Goal: Transaction & Acquisition: Download file/media

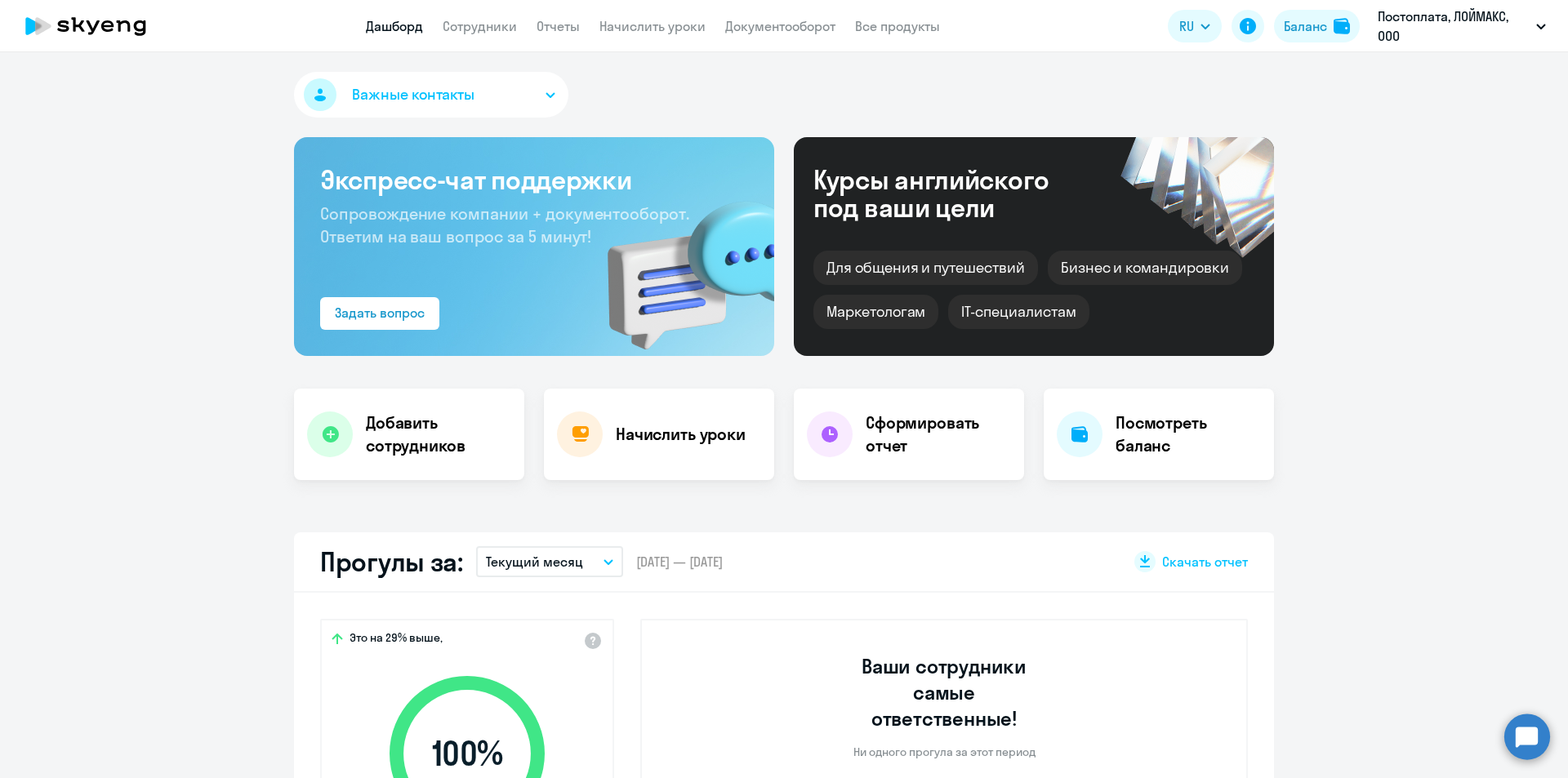
select select "30"
click at [788, 30] on link "Документооборот" at bounding box center [780, 25] width 110 height 16
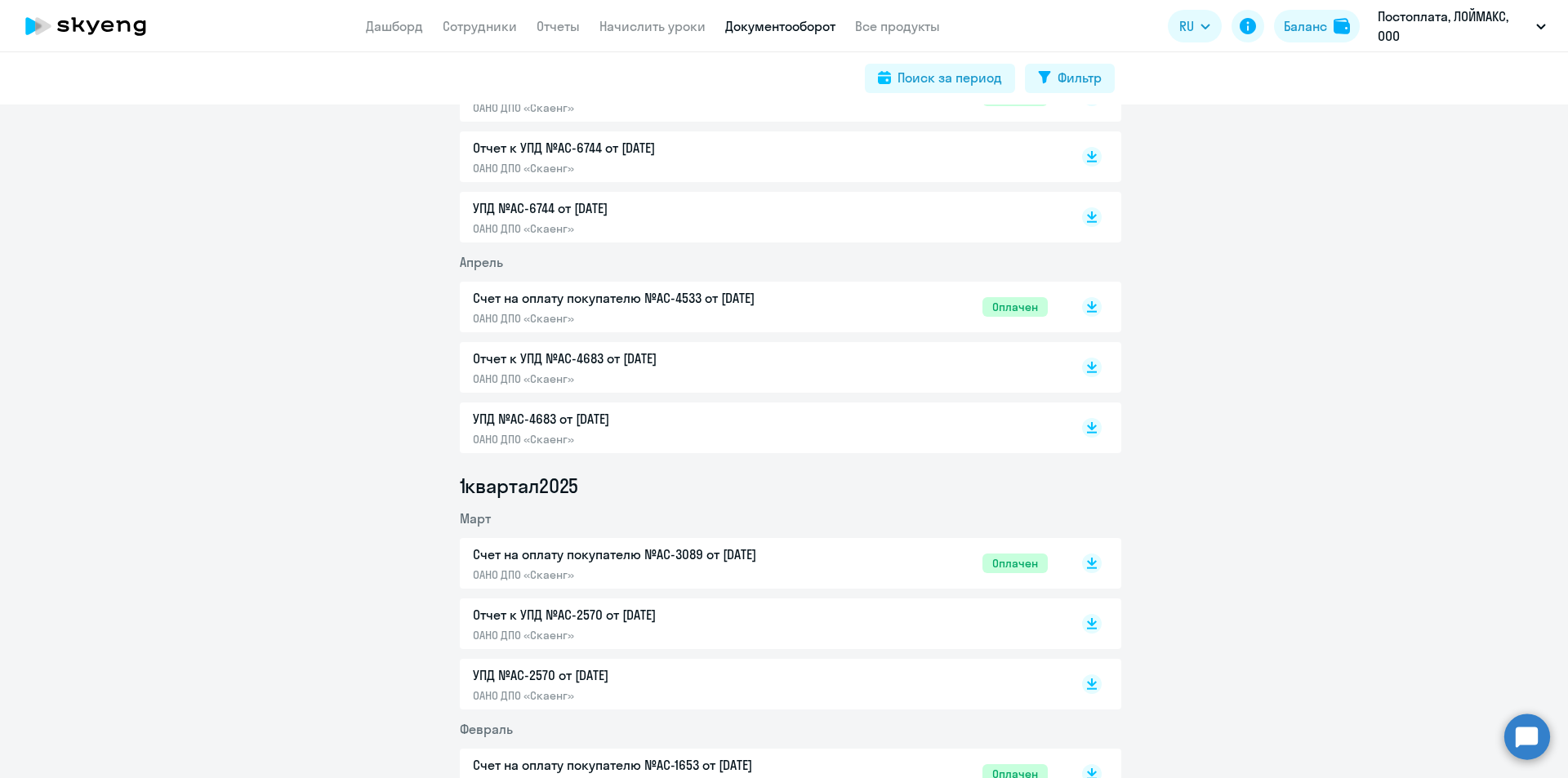
scroll to position [1634, 0]
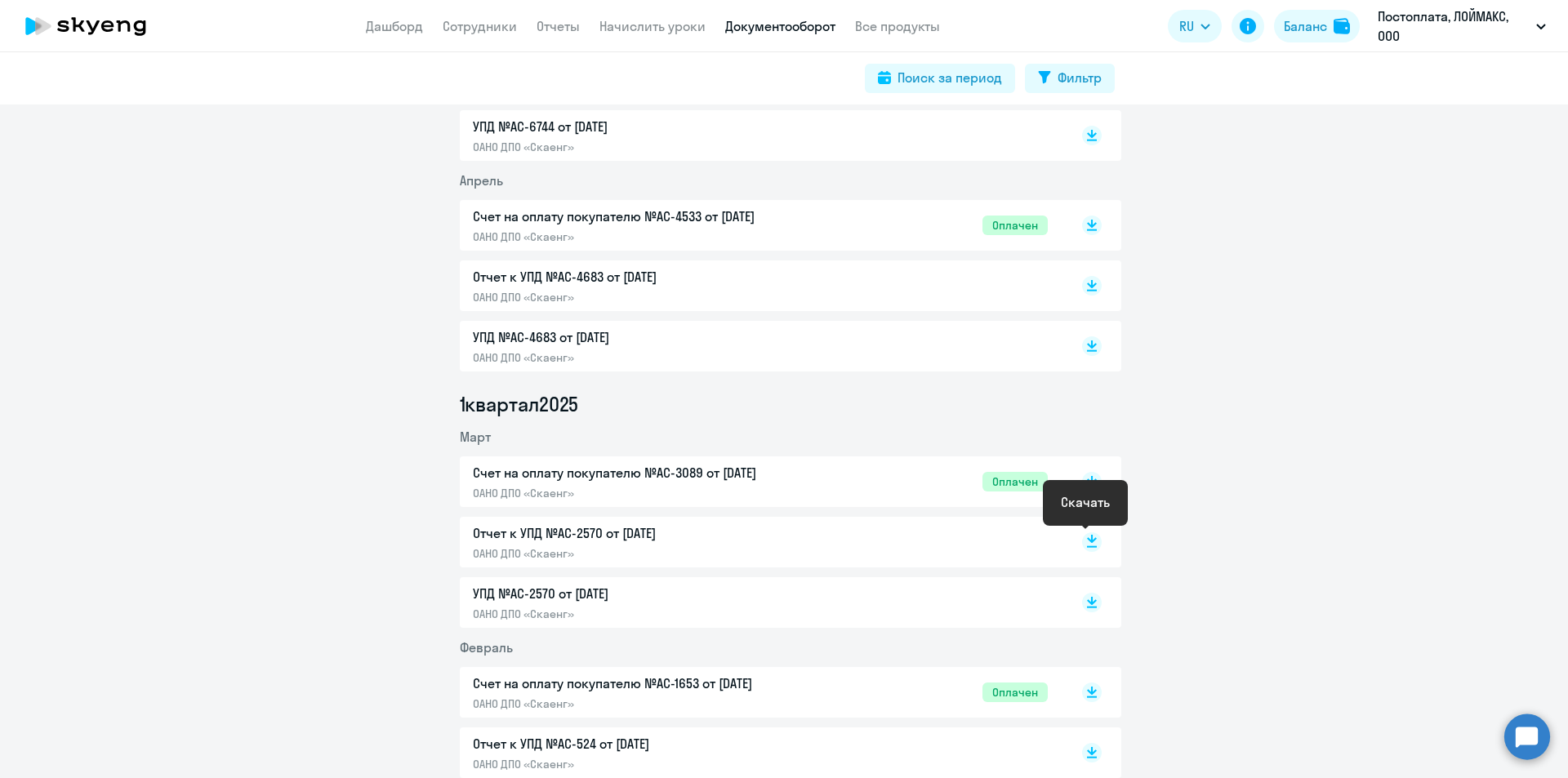
click at [1083, 542] on icon at bounding box center [1092, 542] width 20 height 20
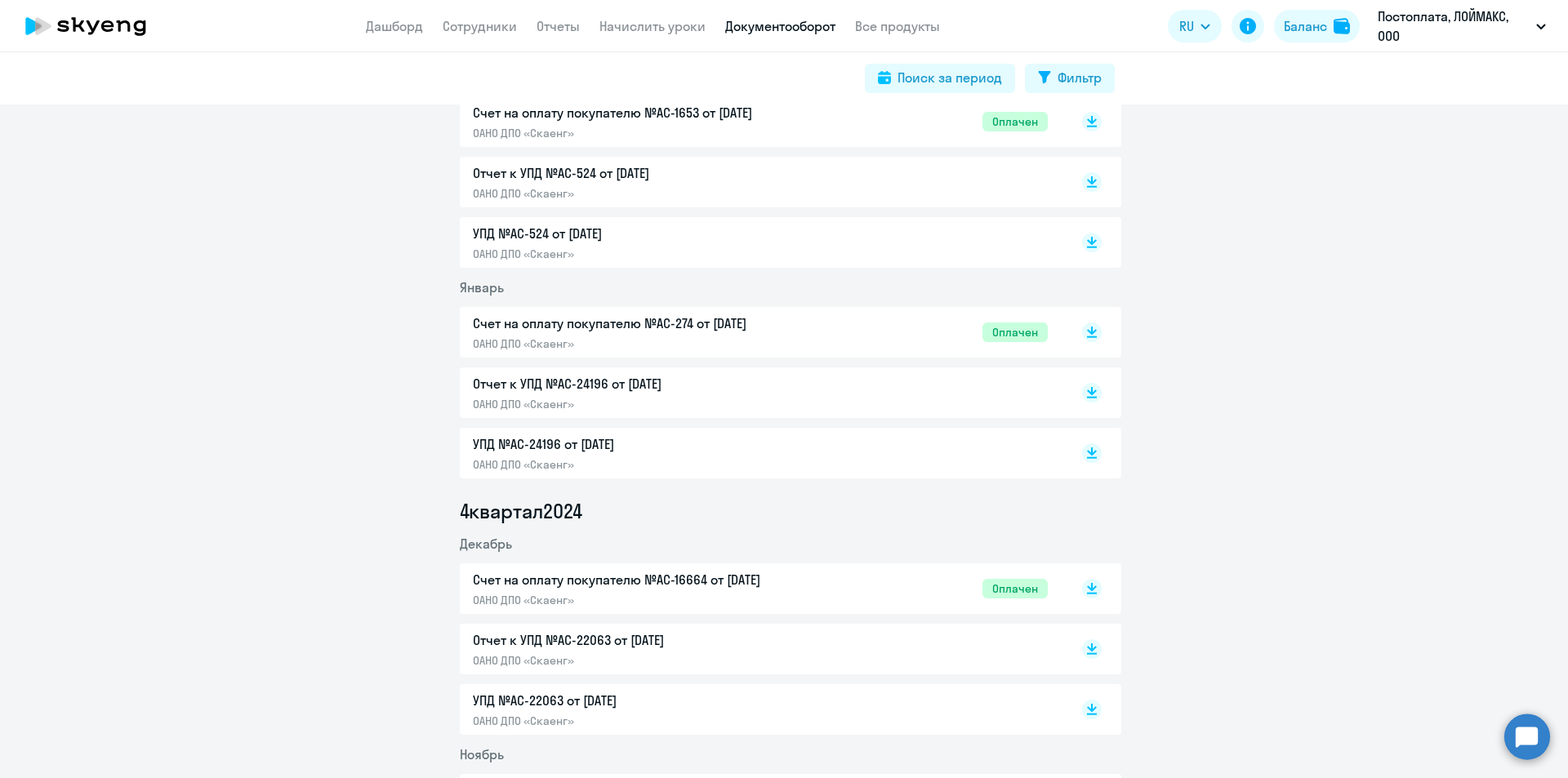
scroll to position [2205, 0]
click at [1087, 328] on icon at bounding box center [1092, 328] width 9 height 8
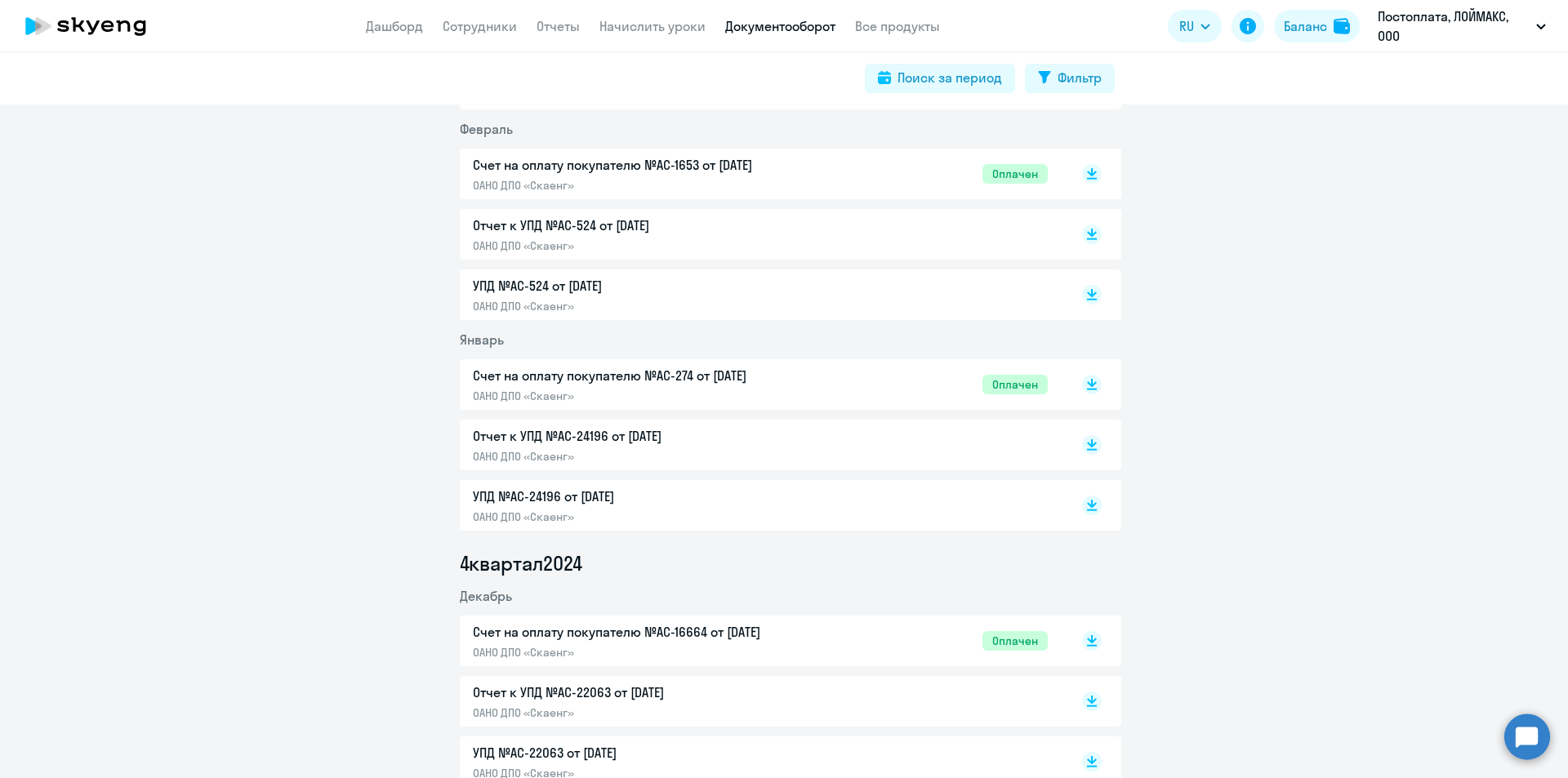
scroll to position [2123, 0]
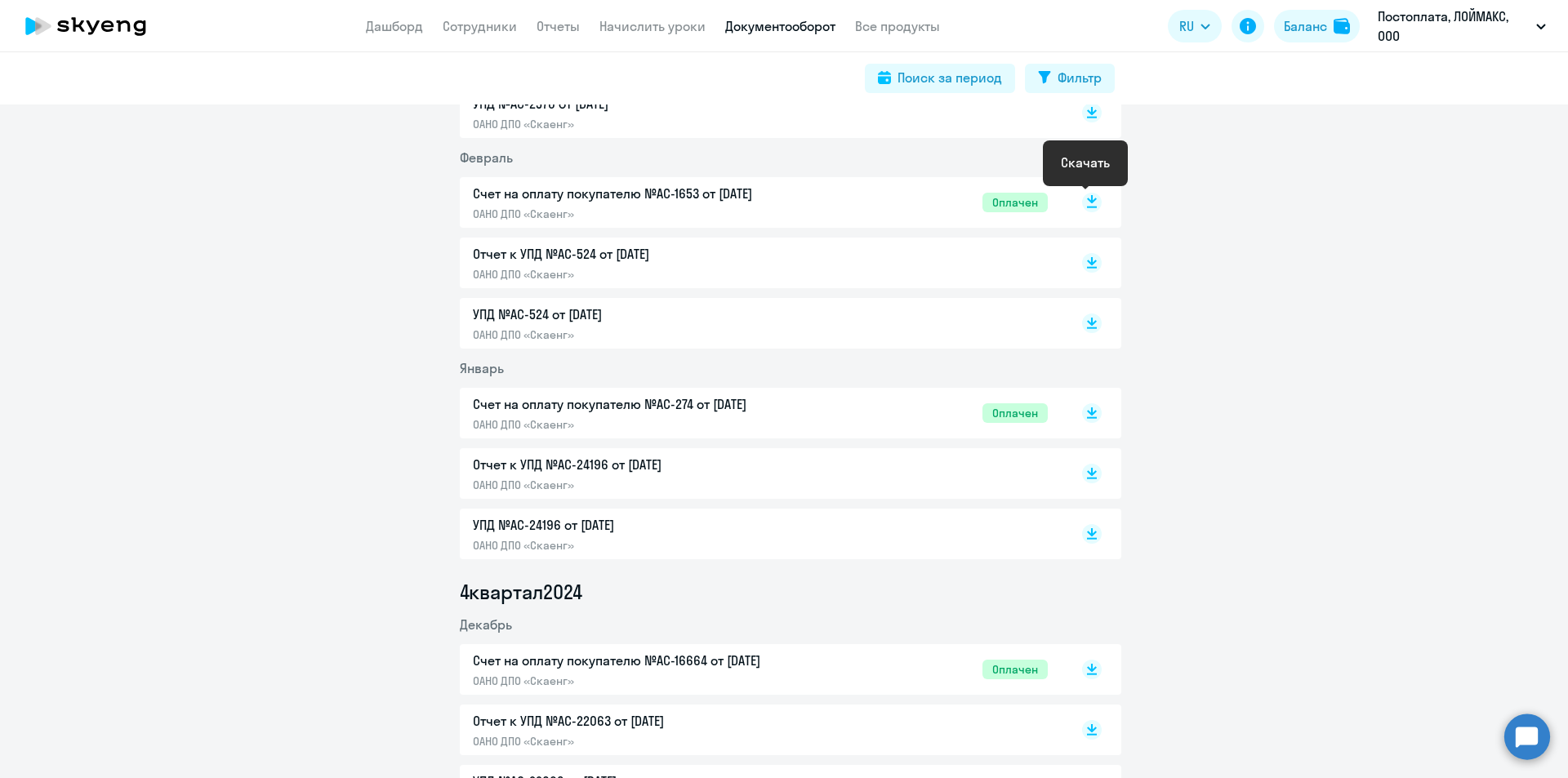
click at [1082, 204] on rect at bounding box center [1092, 202] width 20 height 20
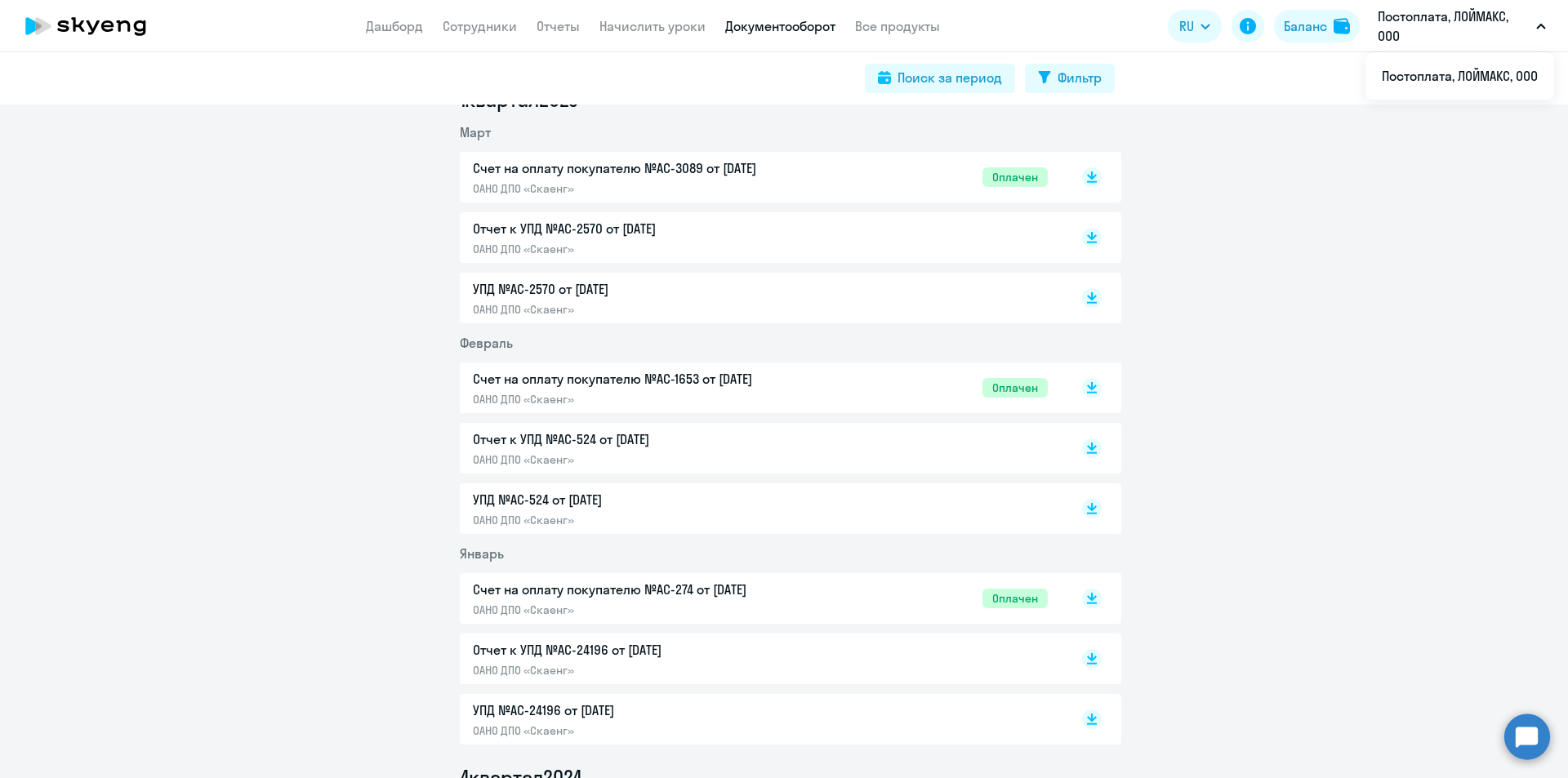
scroll to position [1878, 0]
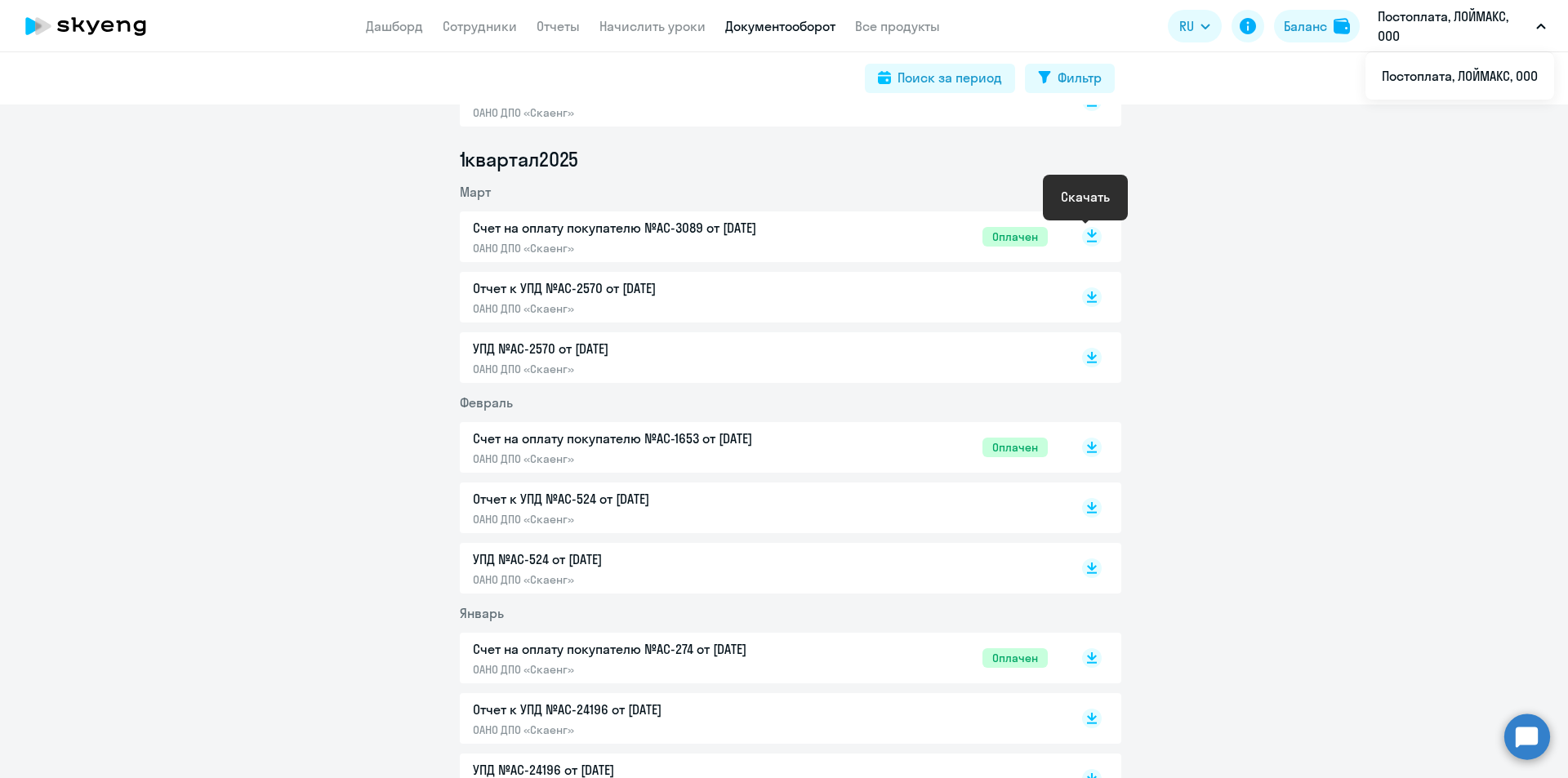
click at [1082, 232] on rect at bounding box center [1092, 236] width 20 height 20
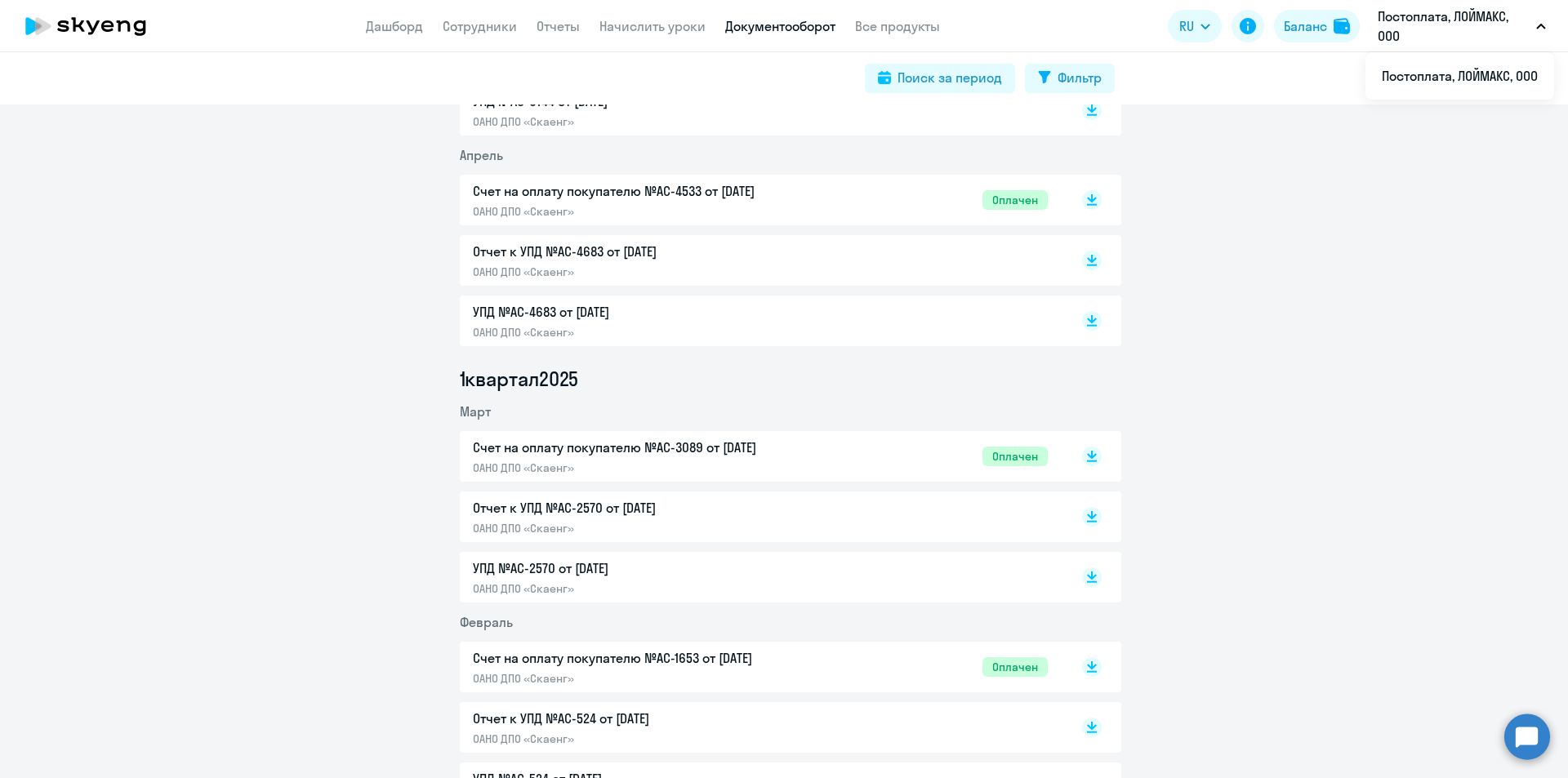
scroll to position [1634, 0]
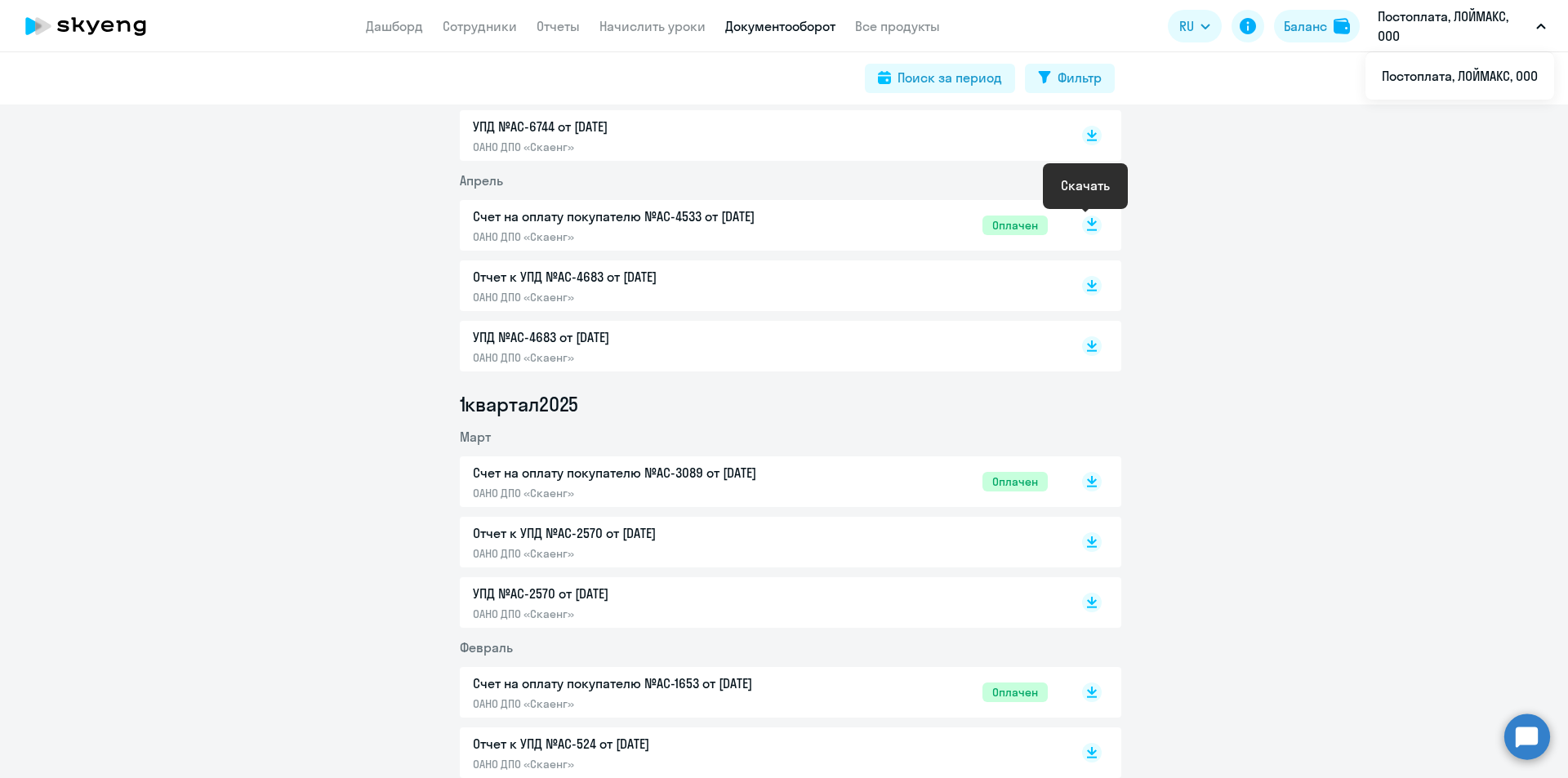
click at [1082, 220] on rect at bounding box center [1092, 225] width 20 height 20
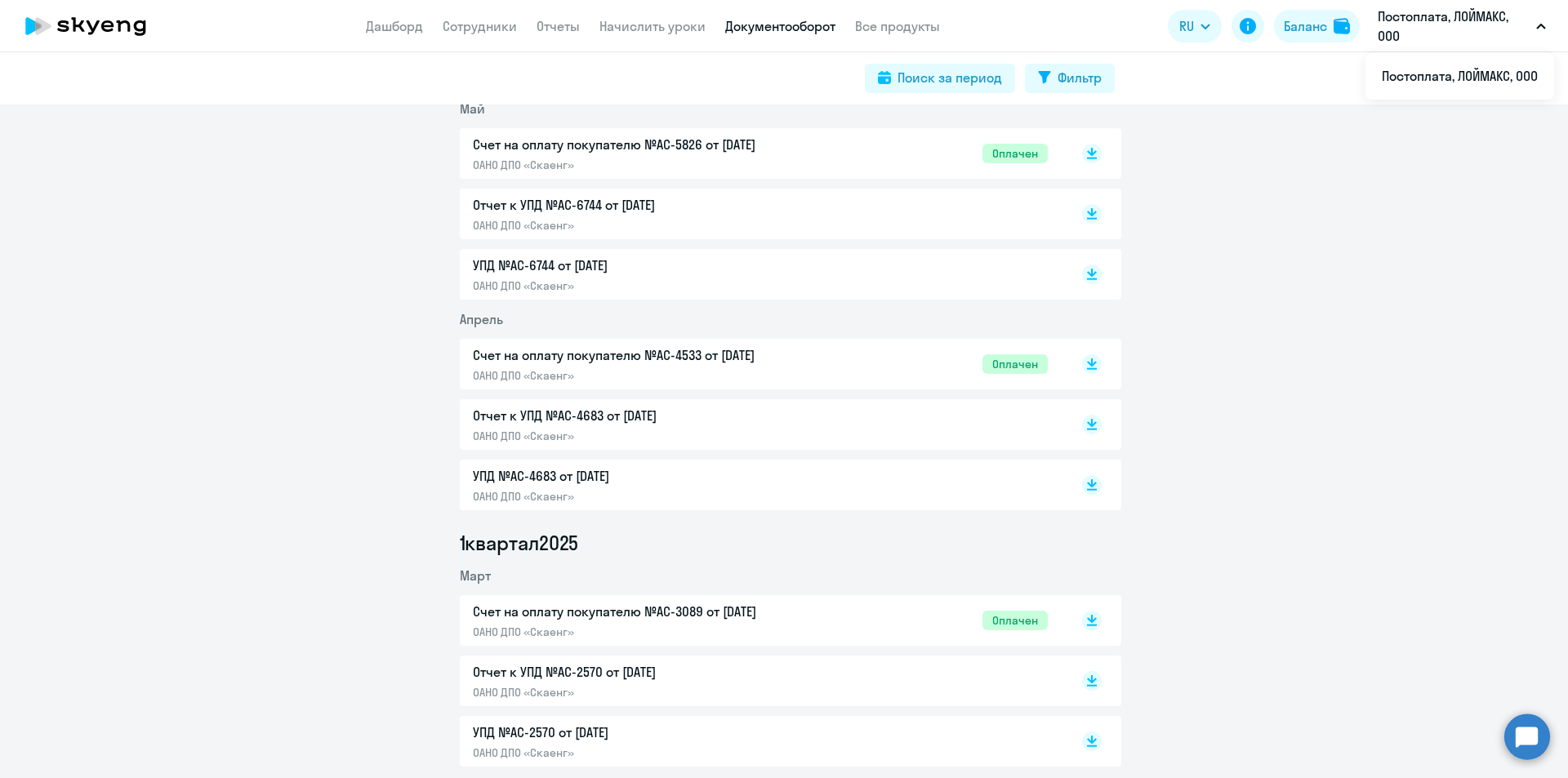
scroll to position [1470, 0]
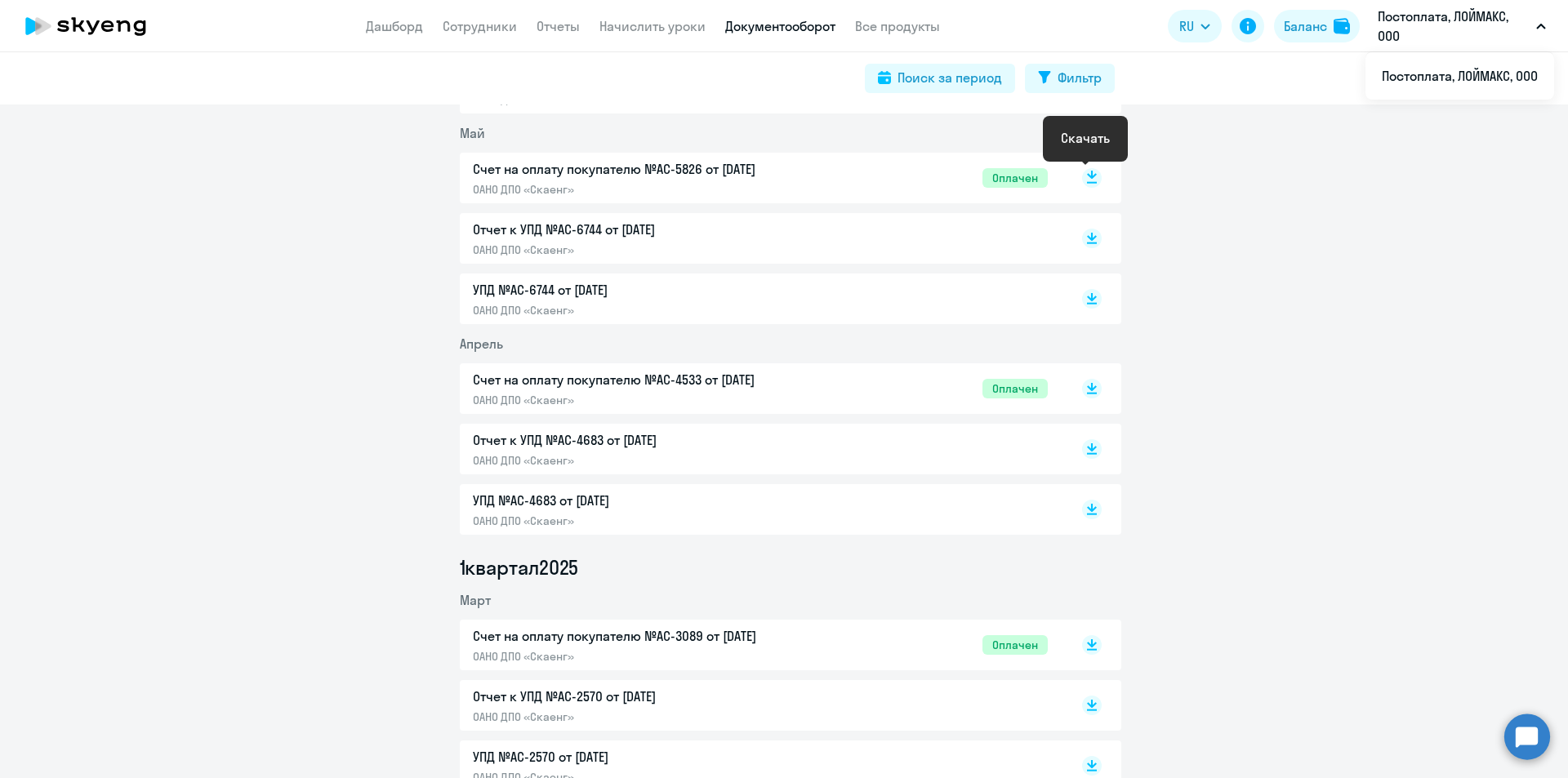
click at [1087, 175] on icon at bounding box center [1092, 175] width 9 height 8
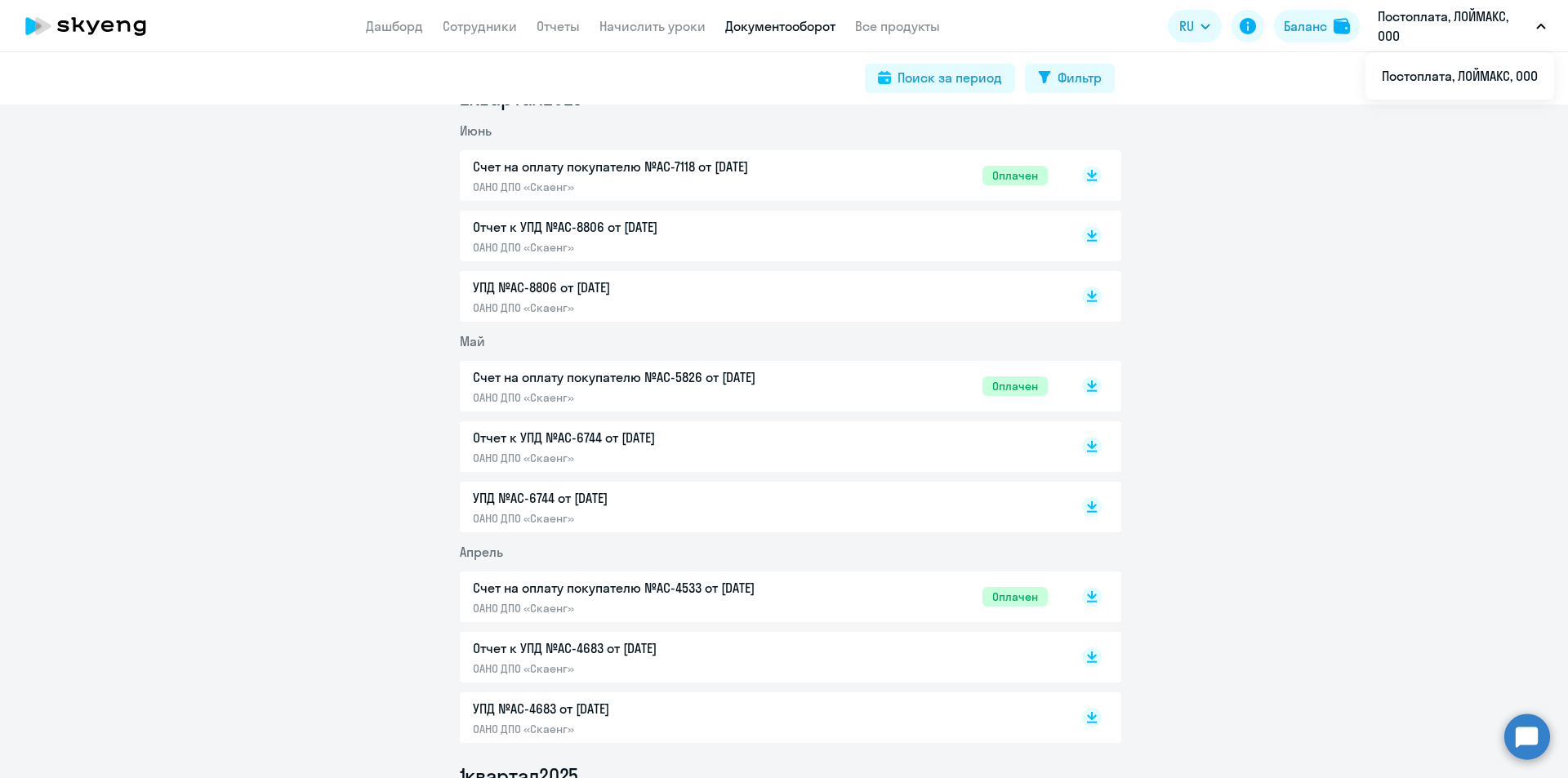
scroll to position [1225, 0]
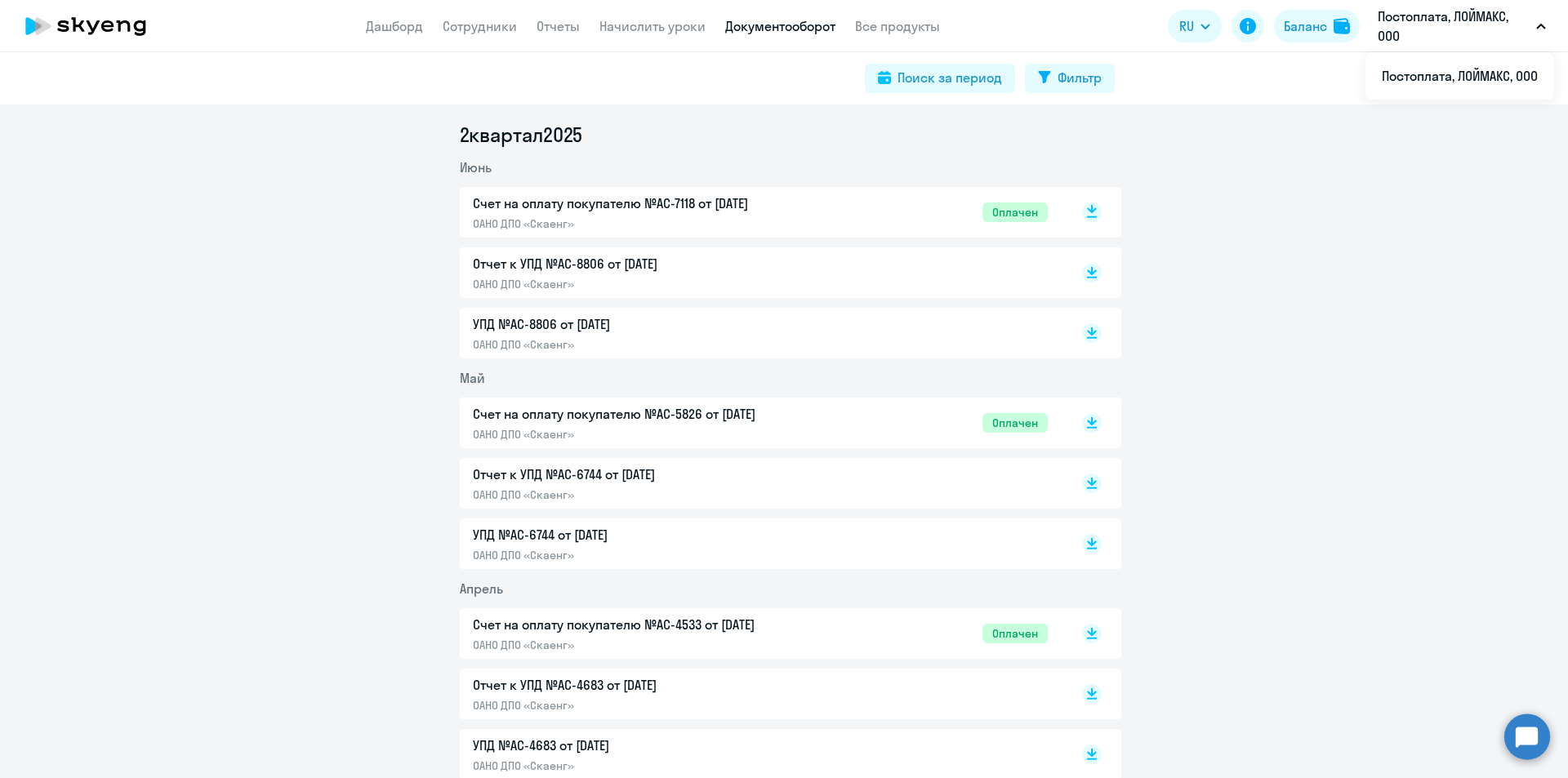
click at [1087, 211] on icon at bounding box center [1092, 208] width 9 height 8
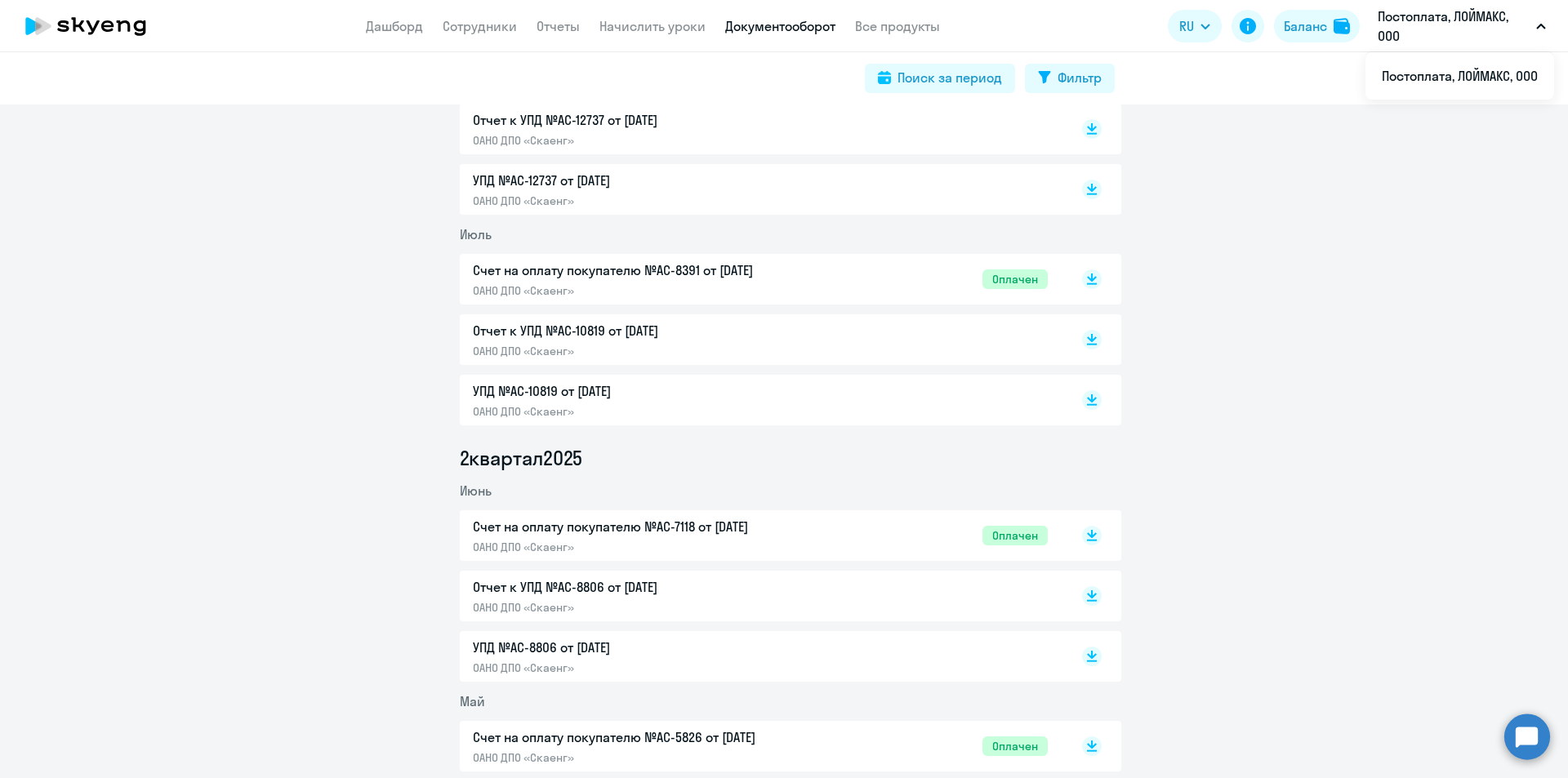
scroll to position [898, 0]
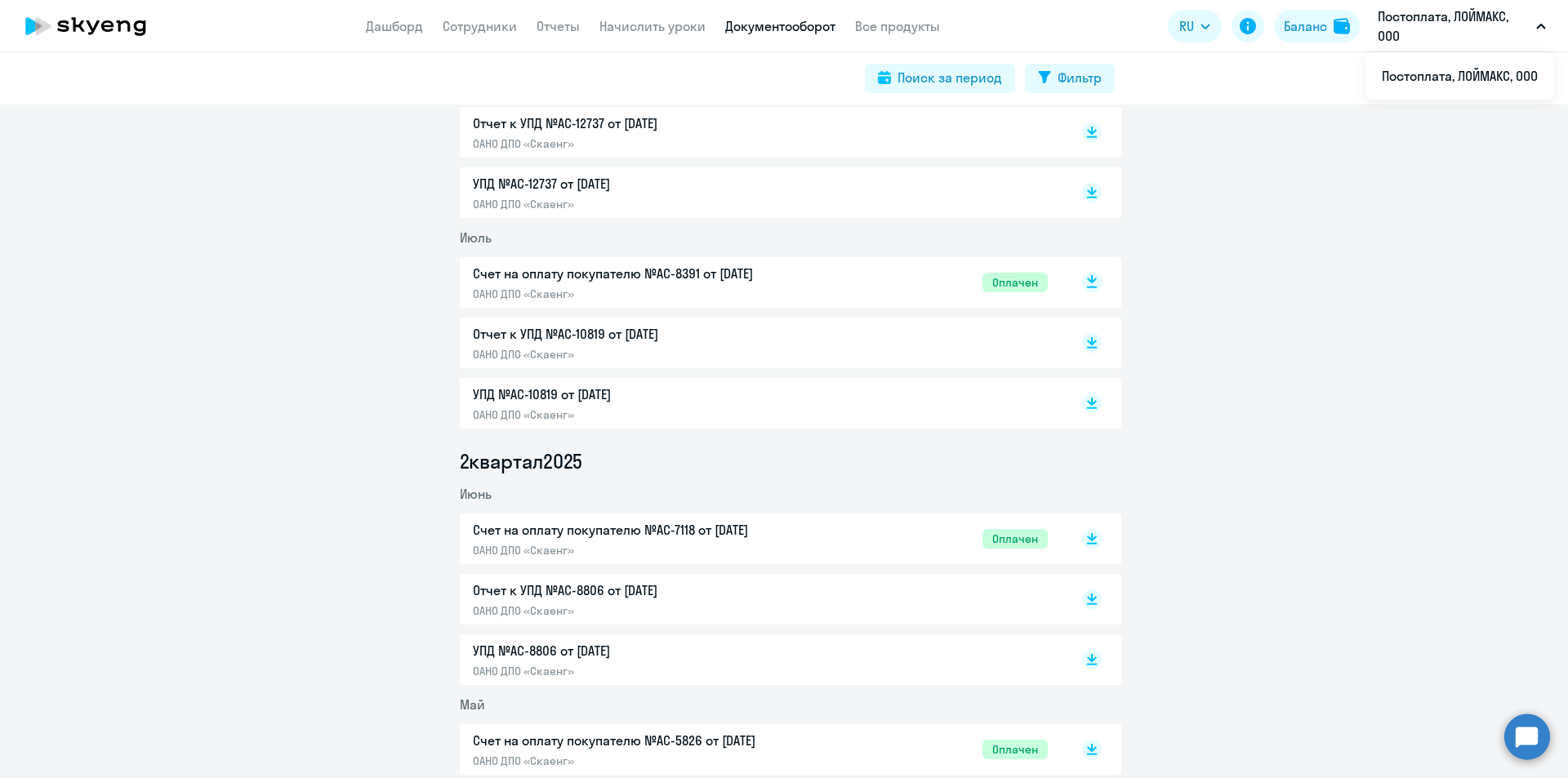
click at [1082, 281] on rect at bounding box center [1092, 282] width 20 height 20
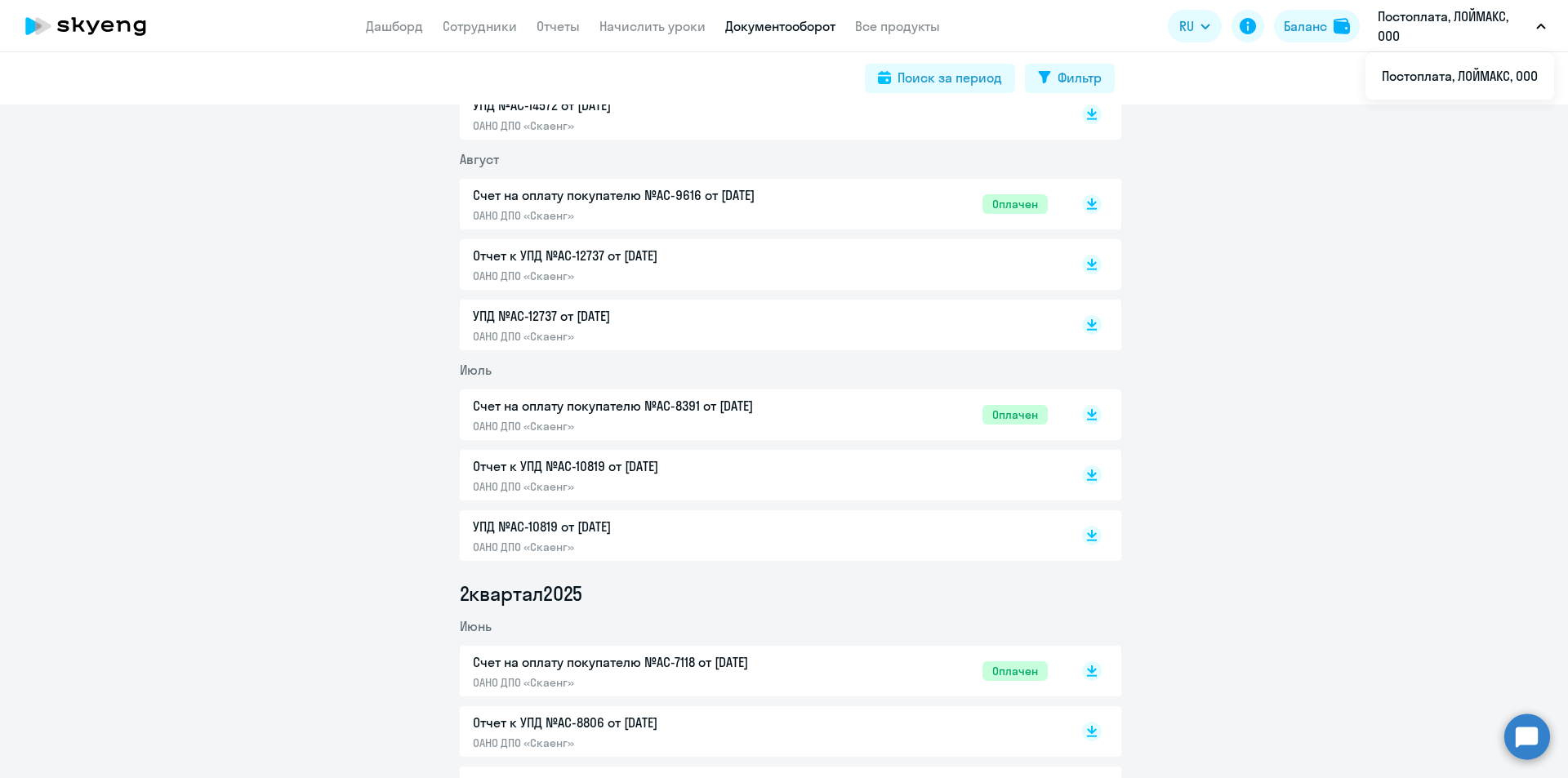
scroll to position [735, 0]
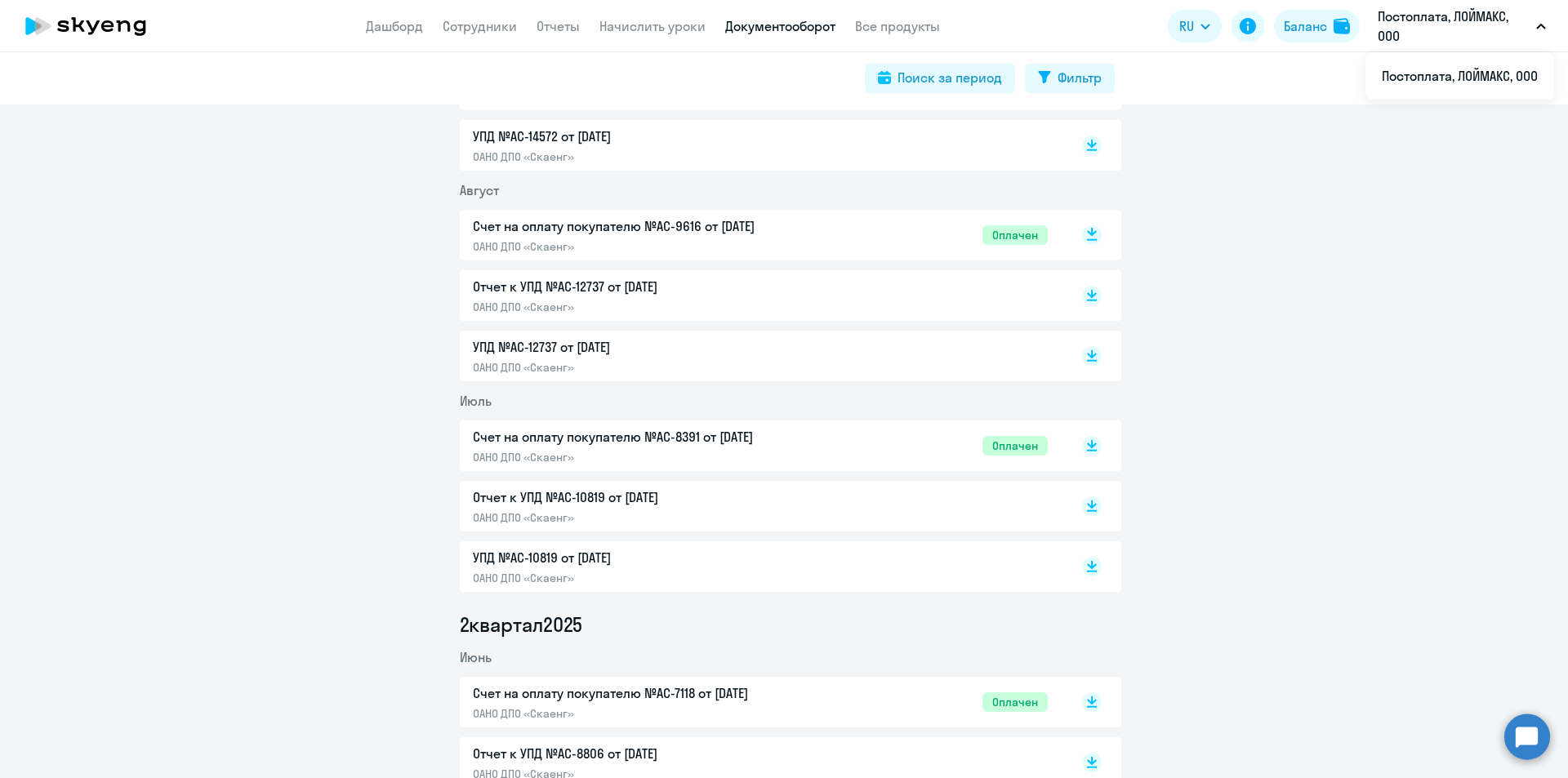
click at [1087, 231] on rect at bounding box center [1092, 234] width 20 height 20
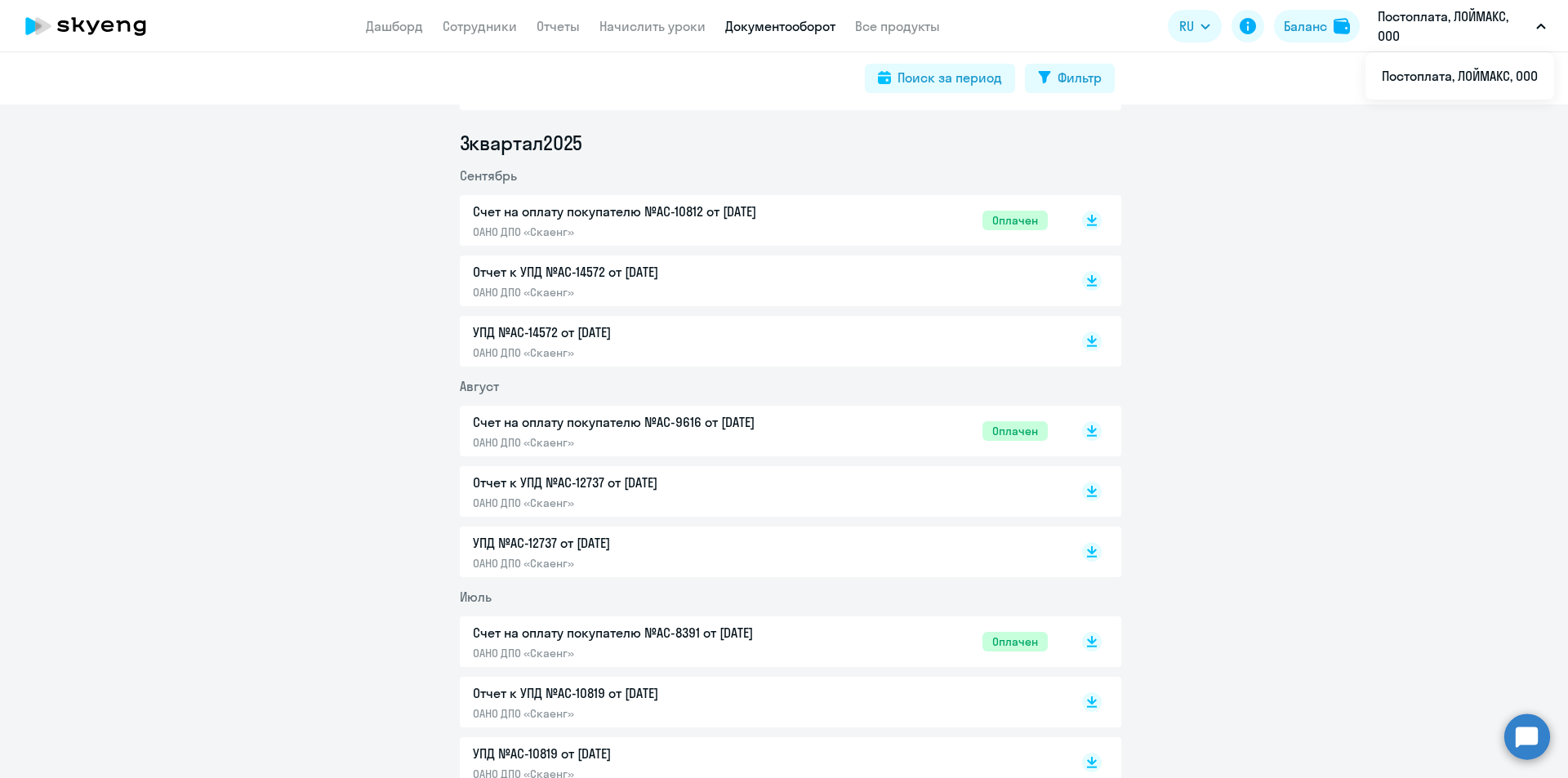
scroll to position [490, 0]
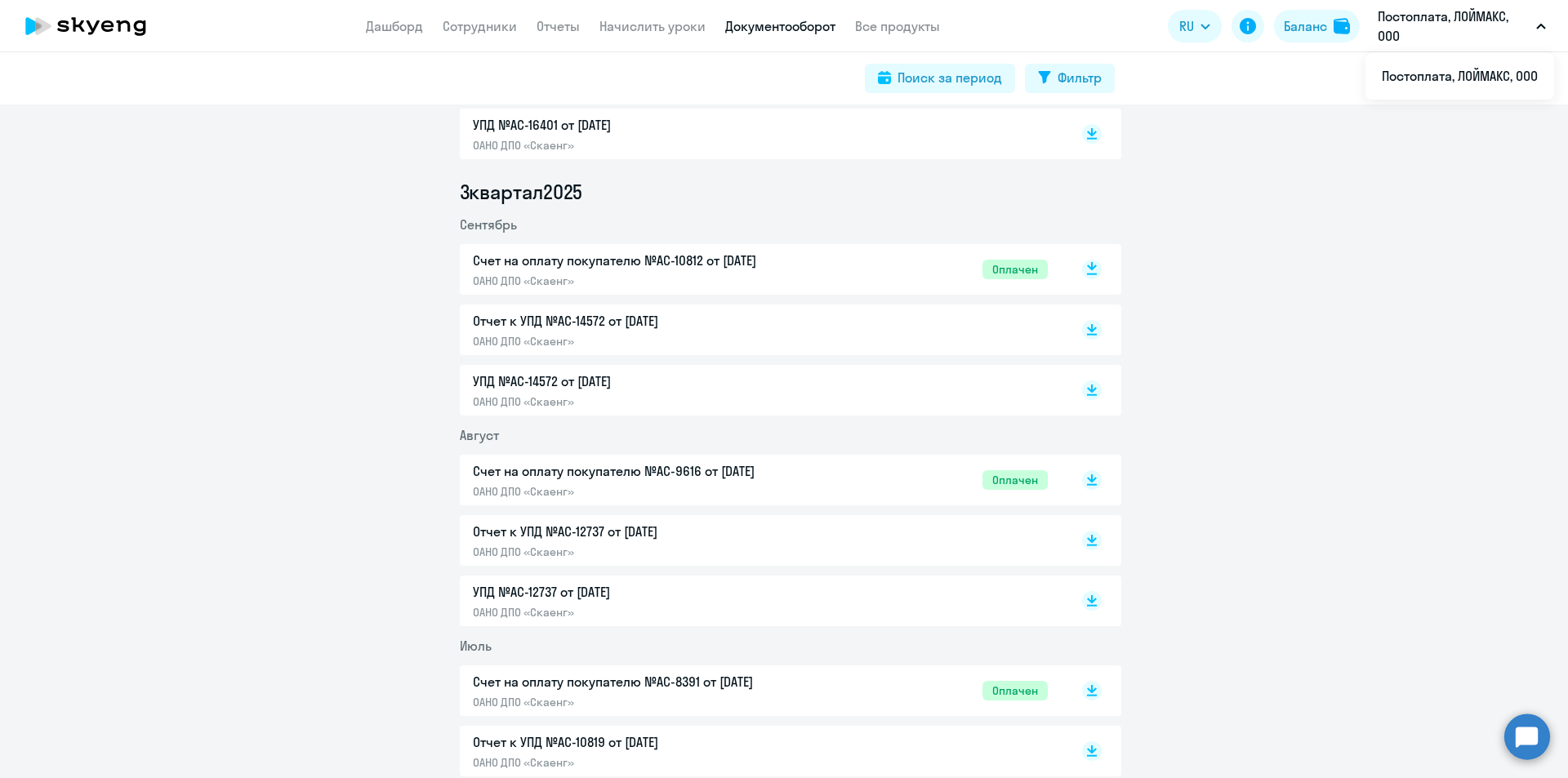
click at [1091, 266] on rect at bounding box center [1092, 269] width 20 height 20
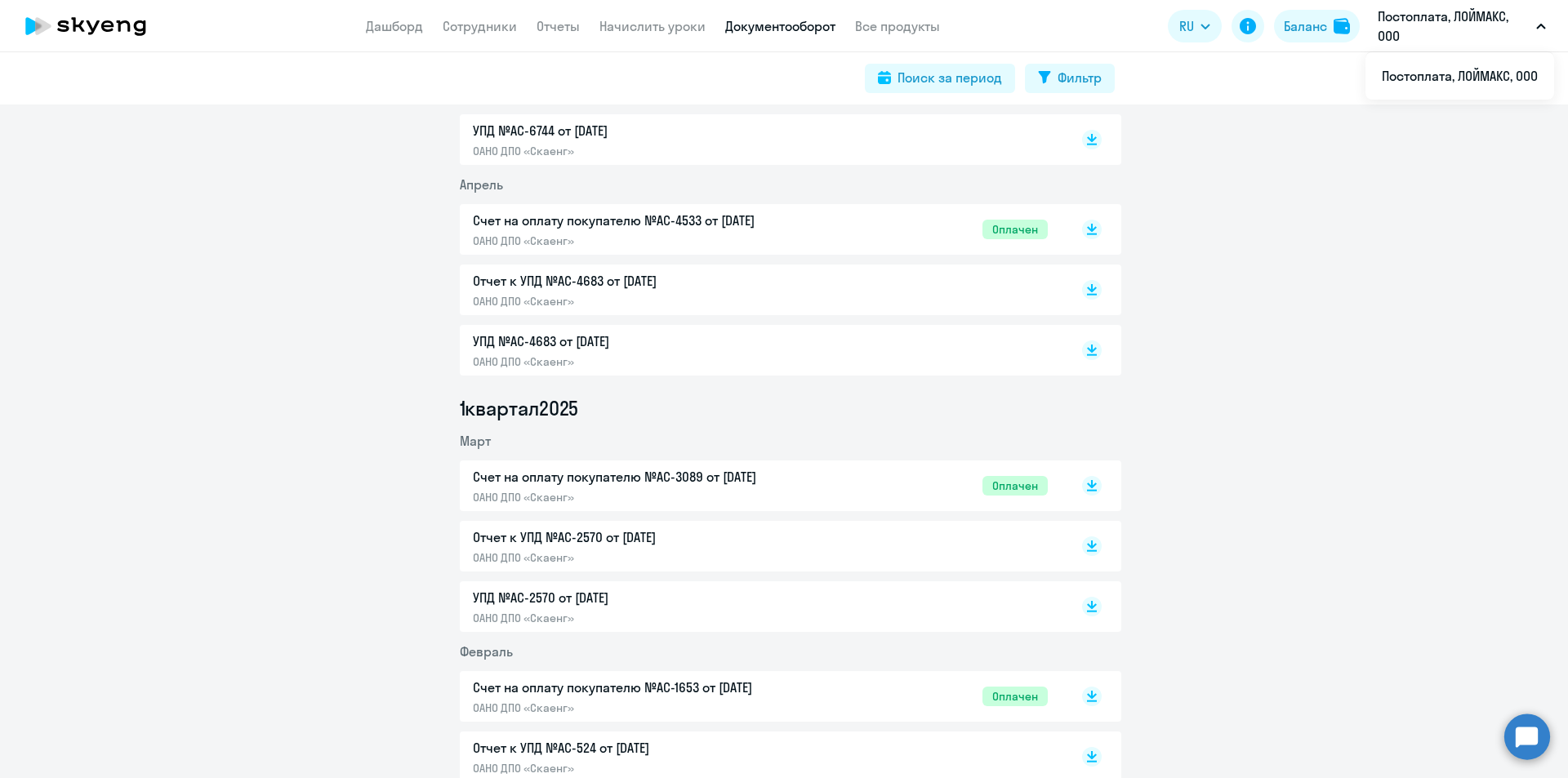
scroll to position [1634, 0]
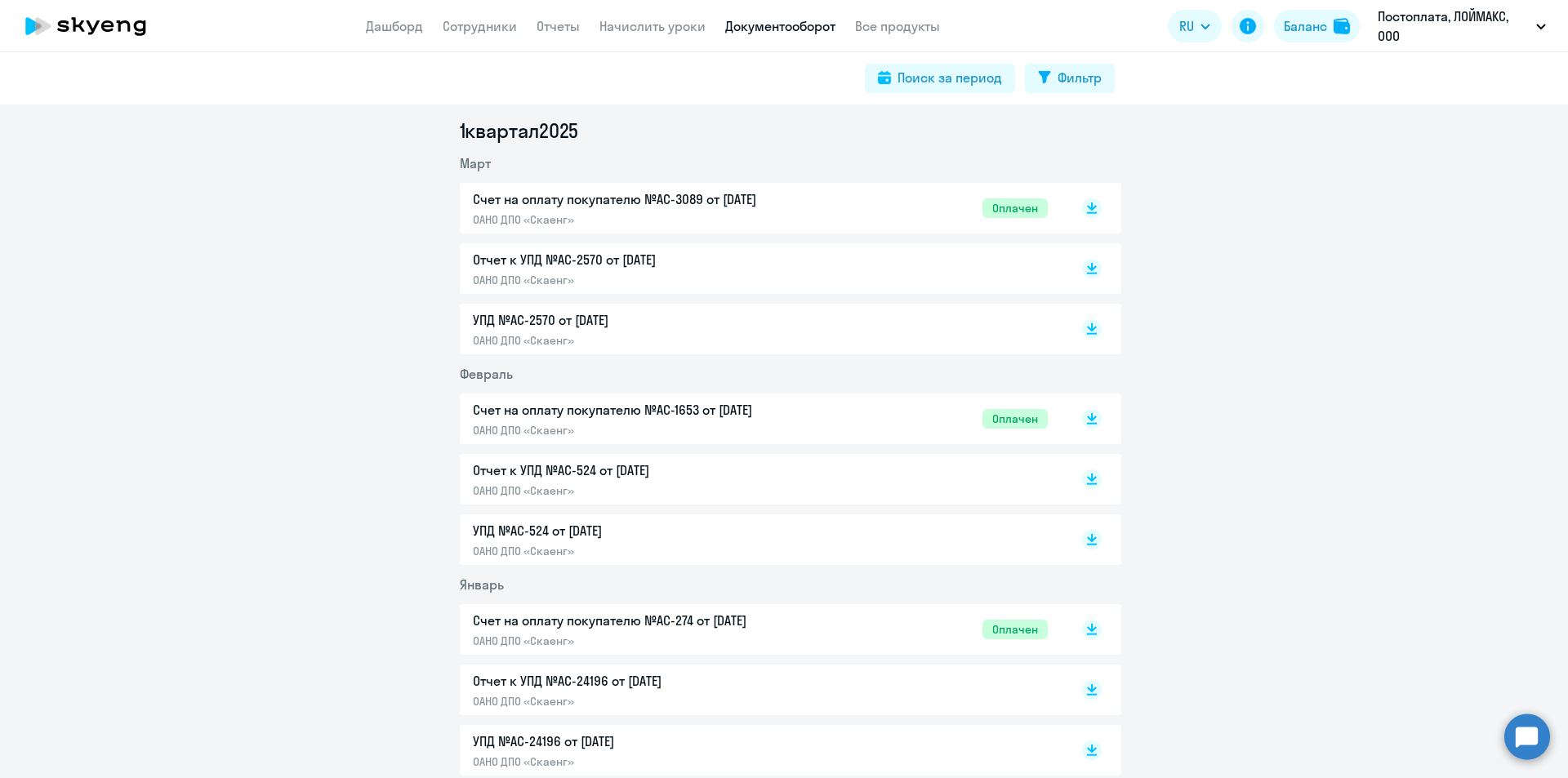
scroll to position [1878, 0]
